Goal: Find specific page/section: Find specific page/section

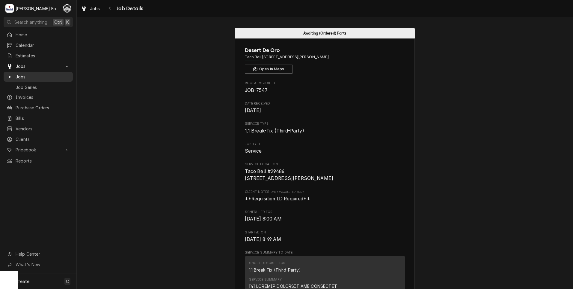
click at [24, 75] on span "Jobs" at bounding box center [43, 76] width 54 height 6
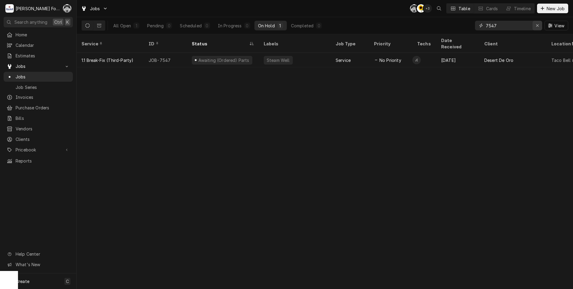
click at [538, 27] on icon "Erase input" at bounding box center [537, 25] width 3 height 4
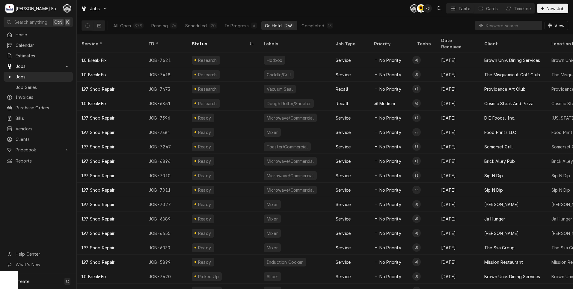
click at [504, 27] on input "Dynamic Content Wrapper" at bounding box center [512, 26] width 53 height 10
type input "NOT"
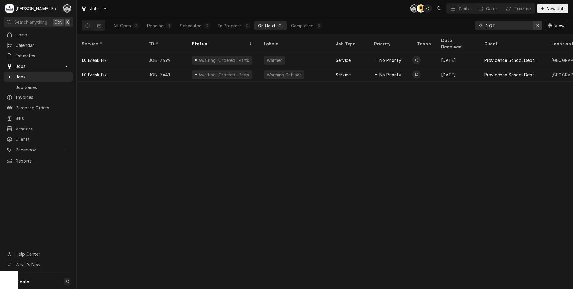
click at [539, 25] on icon "Erase input" at bounding box center [537, 25] width 3 height 4
